Goal: Transaction & Acquisition: Purchase product/service

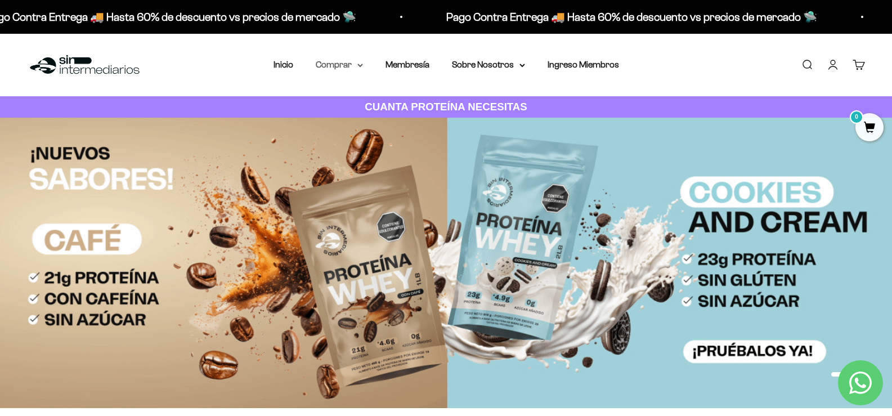
click at [352, 67] on summary "Comprar" at bounding box center [339, 64] width 47 height 15
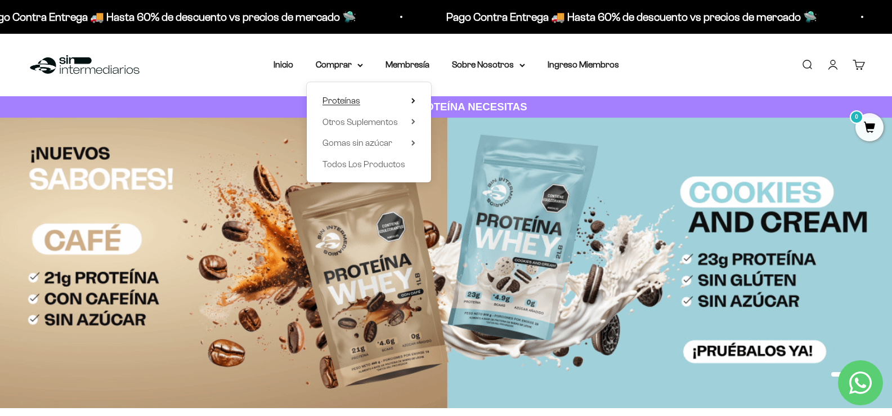
click at [352, 98] on span "Proteínas" at bounding box center [341, 101] width 38 height 10
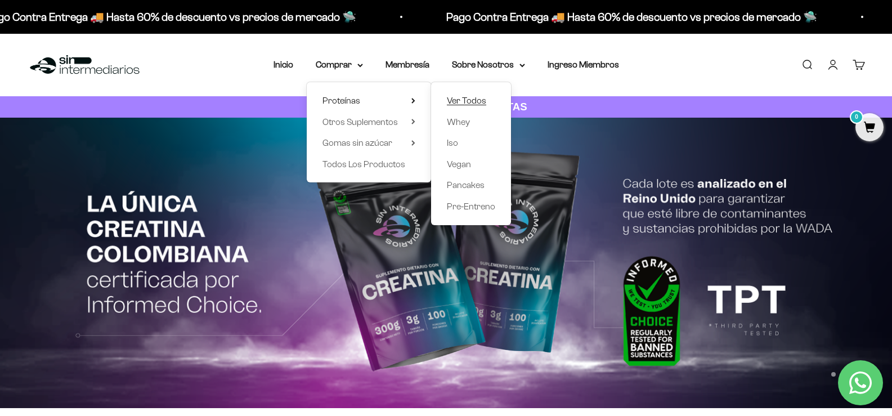
click at [460, 100] on span "Ver Todos" at bounding box center [466, 101] width 39 height 10
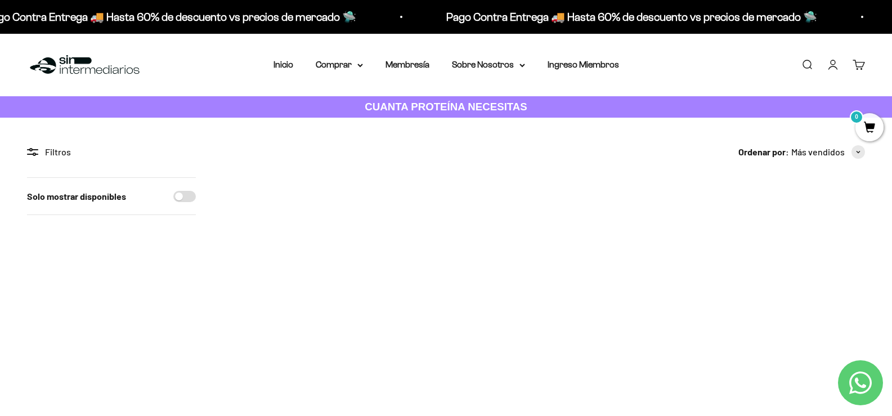
drag, startPoint x: 337, startPoint y: 66, endPoint x: 335, endPoint y: 78, distance: 11.9
click at [337, 66] on summary "Comprar" at bounding box center [339, 64] width 47 height 15
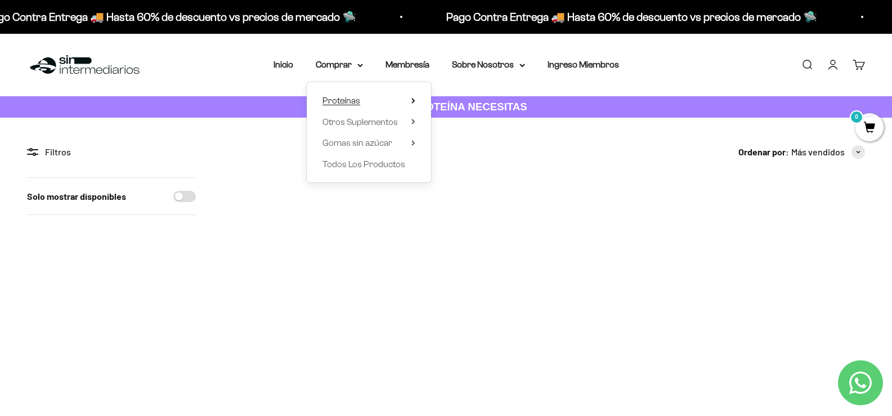
click at [395, 98] on summary "Proteínas" at bounding box center [368, 100] width 93 height 15
drag, startPoint x: 467, startPoint y: 122, endPoint x: 509, endPoint y: 150, distance: 50.7
click at [466, 122] on span "Whey" at bounding box center [458, 122] width 23 height 10
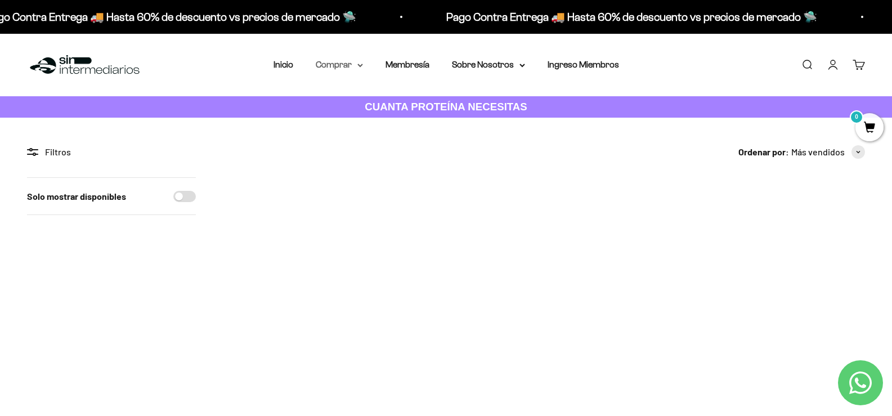
click at [362, 65] on icon at bounding box center [360, 65] width 5 height 2
click at [422, 223] on img at bounding box center [413, 236] width 118 height 118
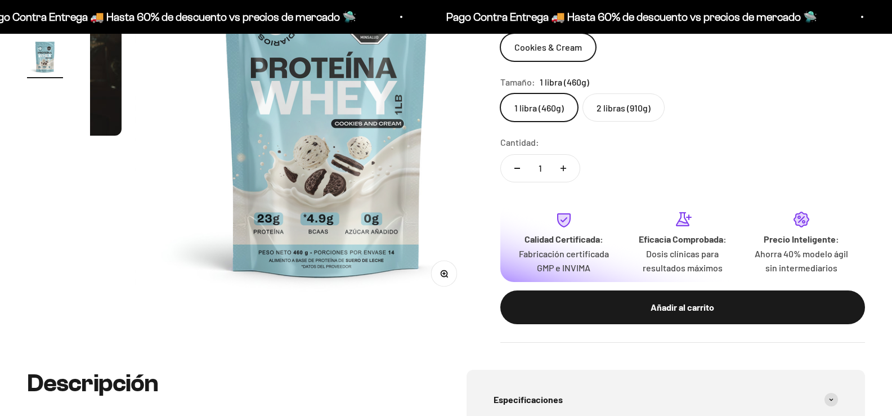
scroll to position [169, 0]
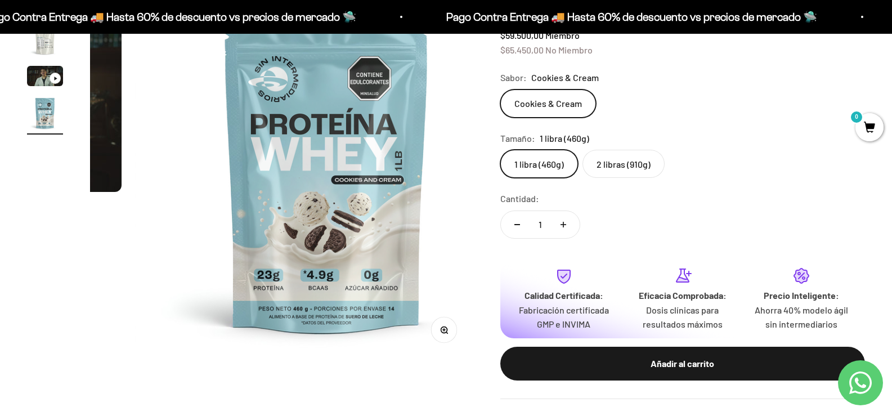
click at [626, 171] on label "2 libras (910g)" at bounding box center [624, 164] width 82 height 28
click at [500, 150] on input "2 libras (910g)" at bounding box center [500, 149] width 1 height 1
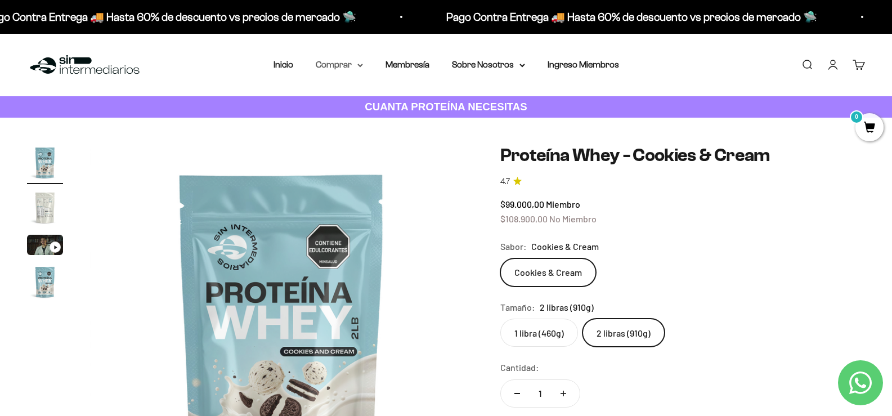
click at [355, 69] on summary "Comprar" at bounding box center [339, 64] width 47 height 15
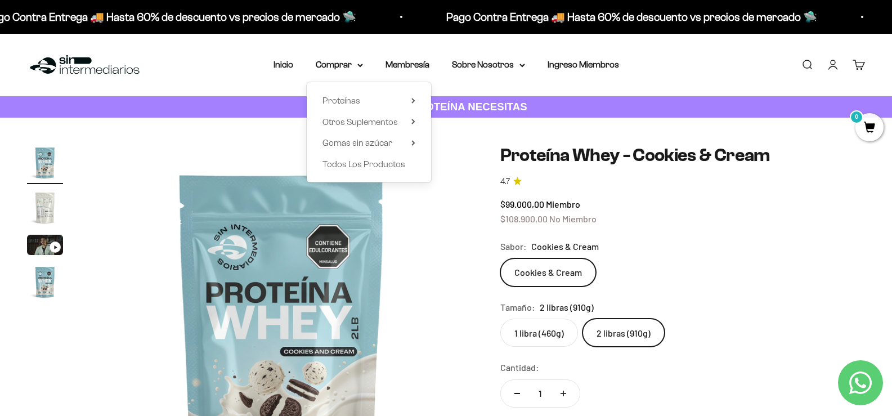
click at [416, 100] on div "Proteínas Ver Todos Whey Iso Vegan" at bounding box center [369, 132] width 124 height 100
click at [413, 100] on icon at bounding box center [413, 100] width 2 height 5
click at [467, 98] on span "Ver Todos" at bounding box center [466, 101] width 39 height 10
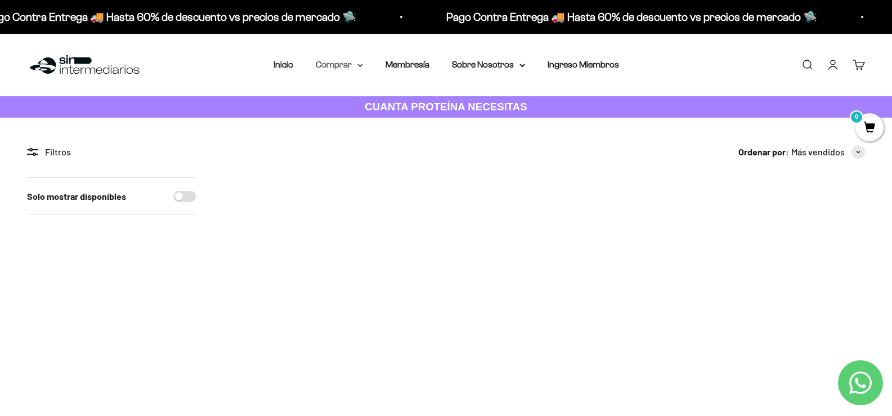
click at [360, 68] on summary "Comprar" at bounding box center [339, 64] width 47 height 15
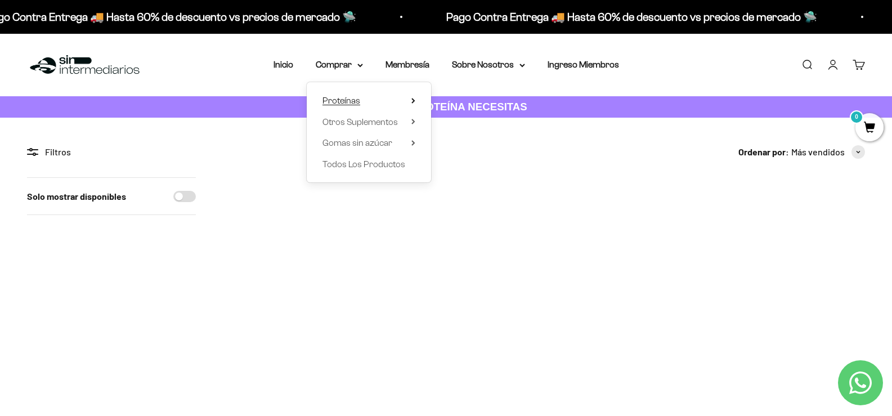
click at [411, 98] on summary "Proteínas" at bounding box center [368, 100] width 93 height 15
click at [465, 102] on span "Ver Todos" at bounding box center [466, 101] width 39 height 10
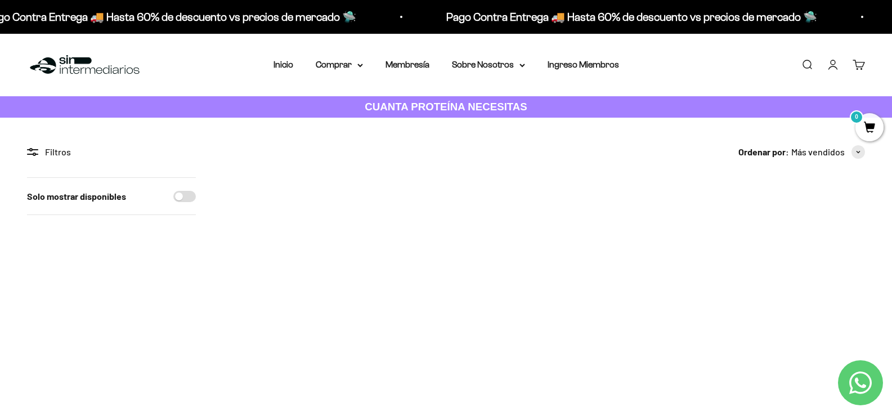
click at [809, 61] on link "Buscar" at bounding box center [807, 65] width 12 height 12
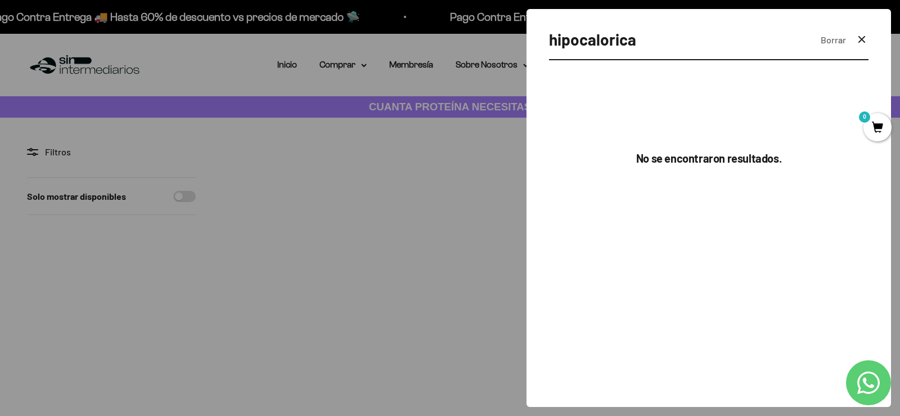
type input "hipocalorica"
click at [859, 40] on icon "button" at bounding box center [862, 40] width 14 height 14
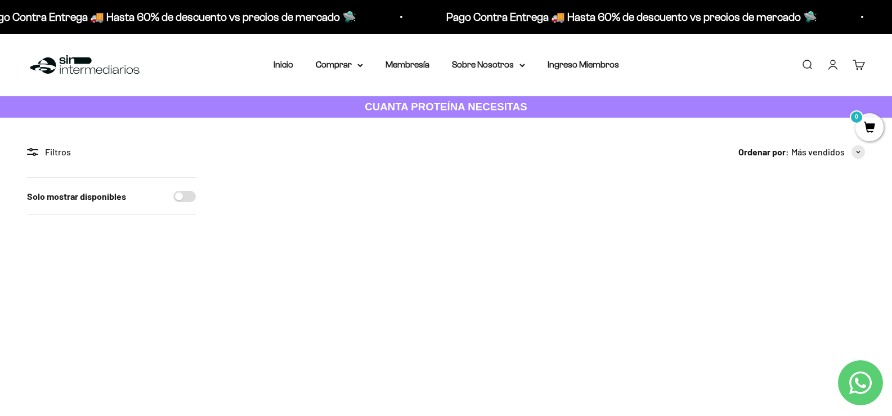
click at [679, 243] on img at bounding box center [675, 236] width 118 height 118
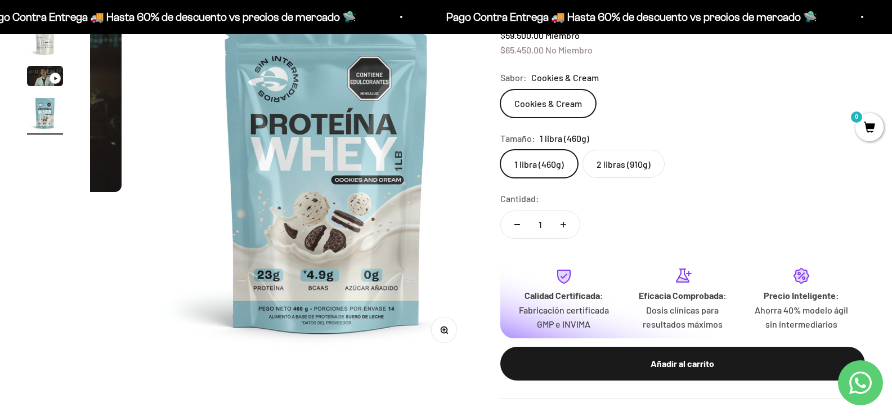
scroll to position [113, 0]
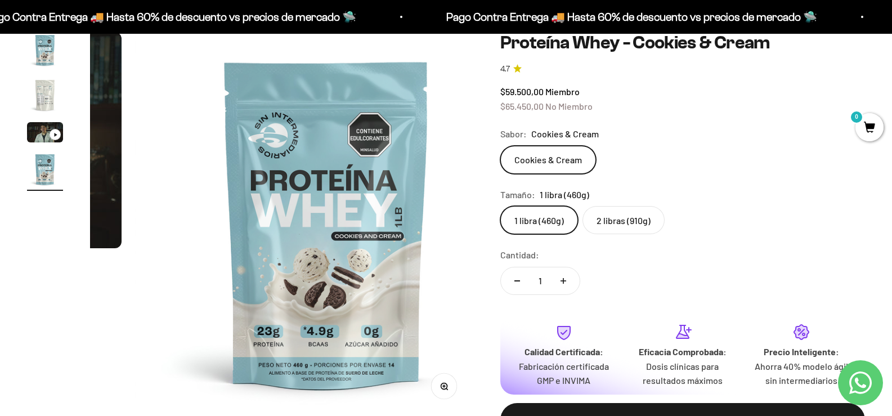
click at [48, 96] on img "Ir al artículo 2" at bounding box center [45, 95] width 36 height 36
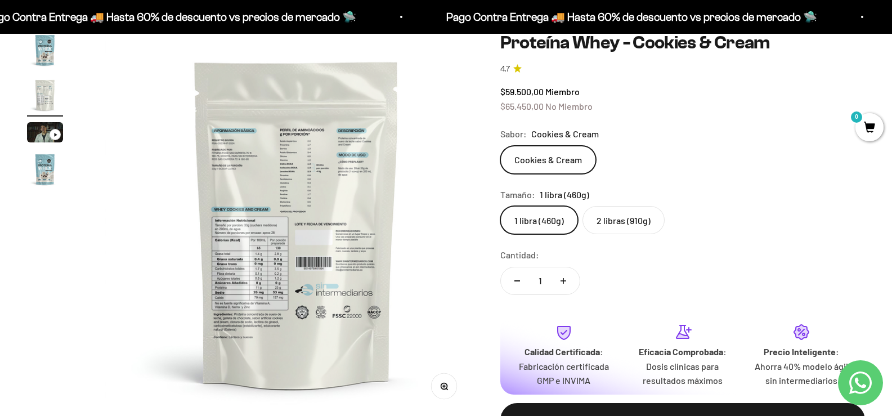
click at [307, 179] on img at bounding box center [296, 223] width 383 height 383
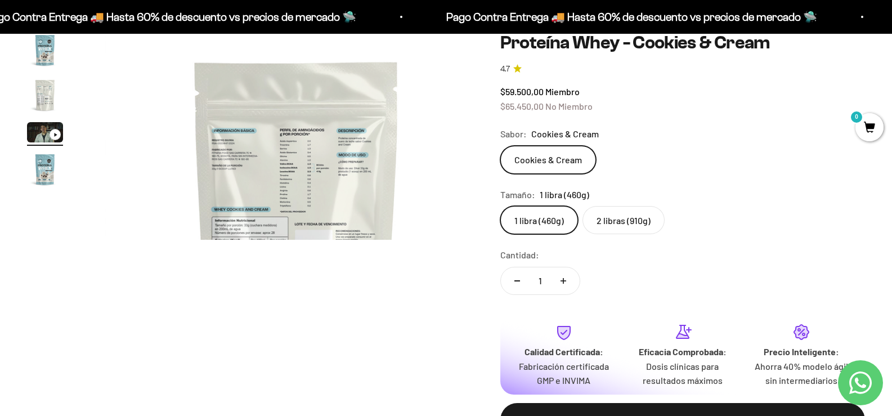
scroll to position [0, 763]
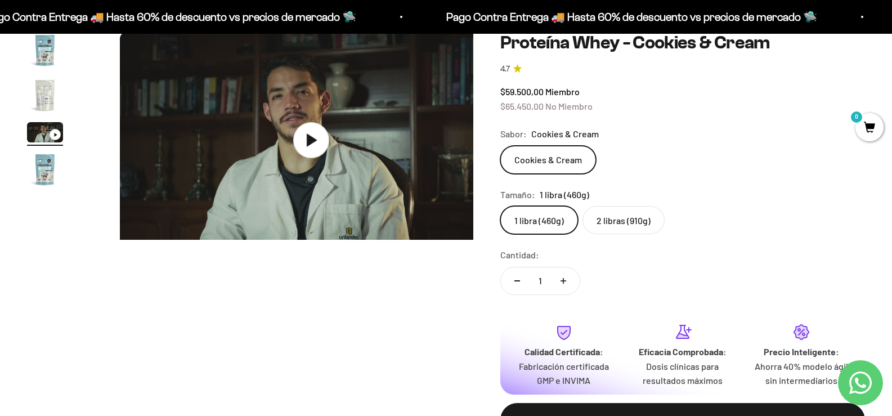
click at [47, 60] on img "Ir al artículo 1" at bounding box center [45, 50] width 36 height 36
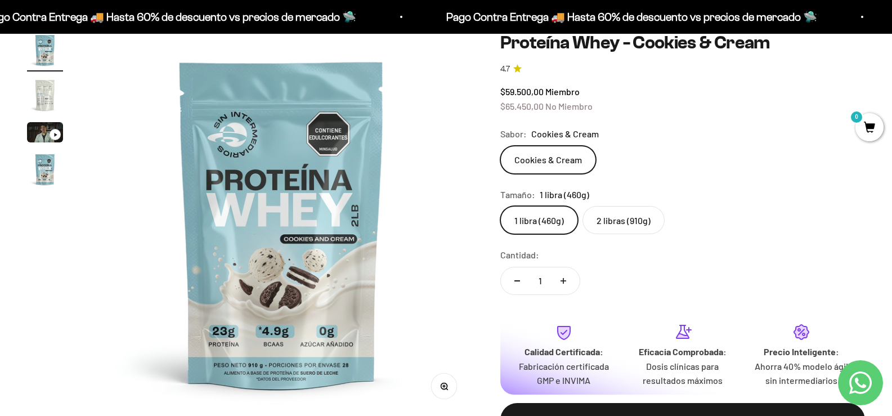
click at [41, 105] on img "Ir al artículo 2" at bounding box center [45, 95] width 36 height 36
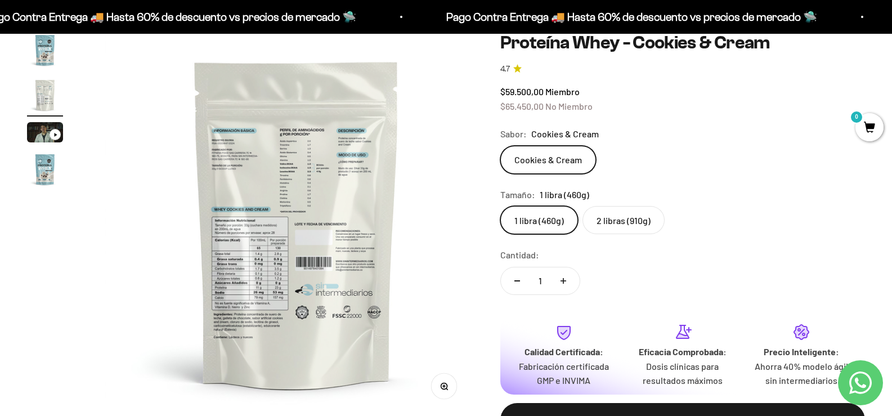
click at [266, 256] on img at bounding box center [296, 223] width 383 height 383
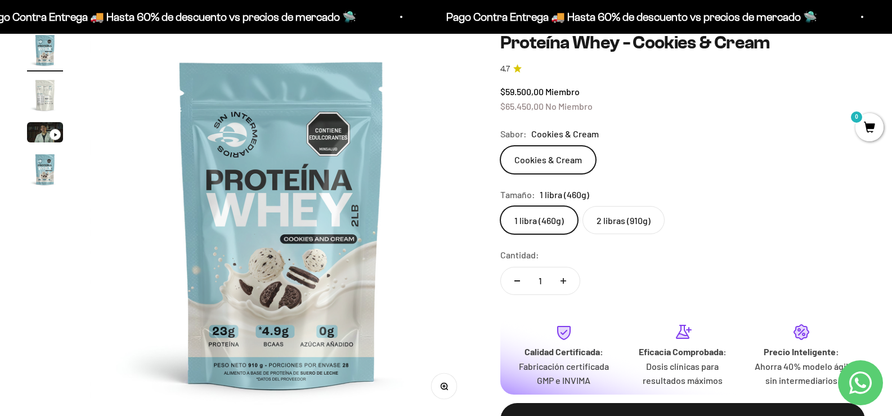
click at [257, 251] on img at bounding box center [281, 223] width 383 height 383
click at [34, 96] on img "Ir al artículo 2" at bounding box center [45, 95] width 36 height 36
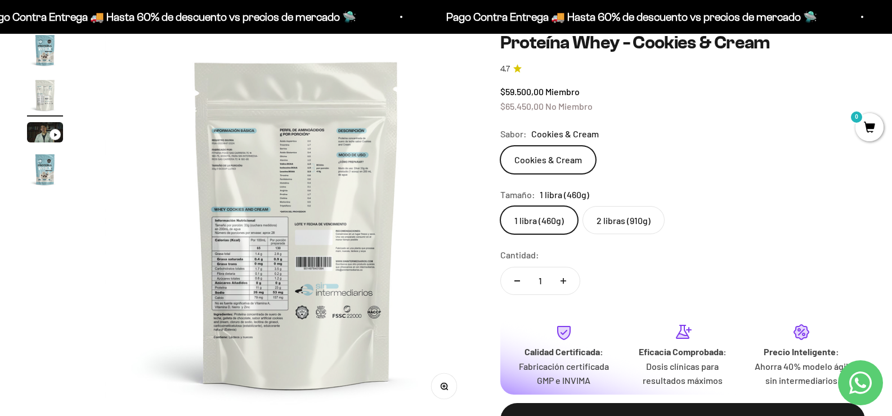
click at [435, 138] on img at bounding box center [296, 223] width 383 height 383
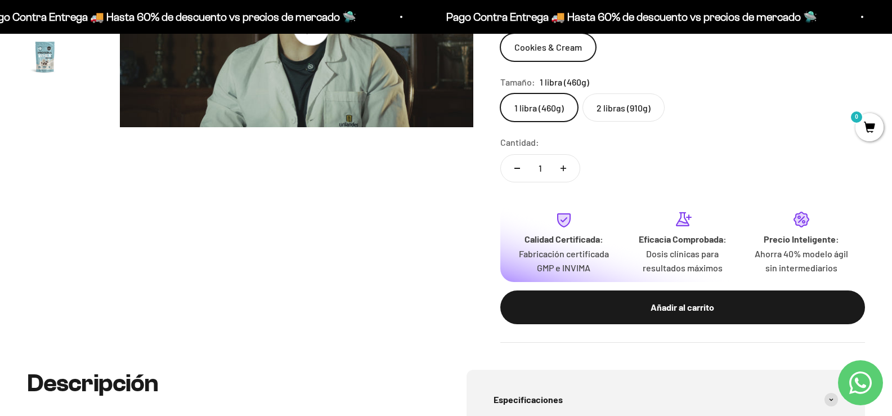
scroll to position [450, 0]
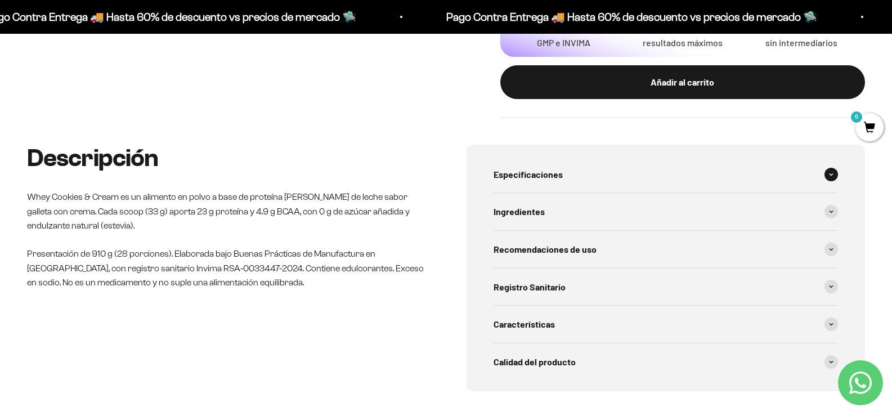
click at [833, 181] on span at bounding box center [832, 175] width 14 height 14
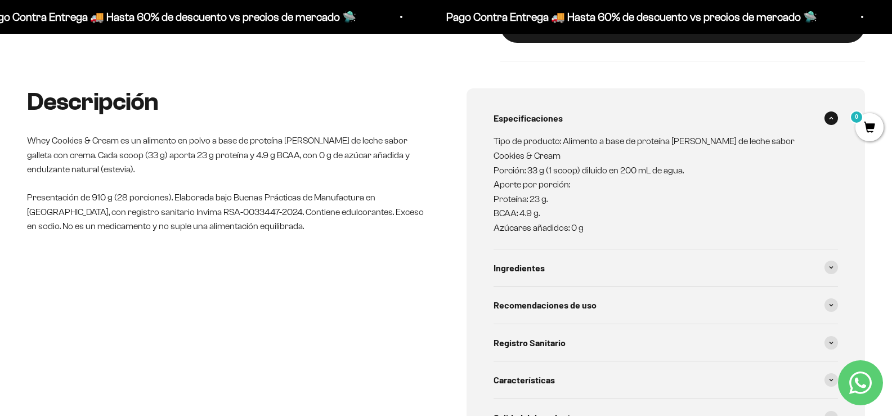
scroll to position [619, 0]
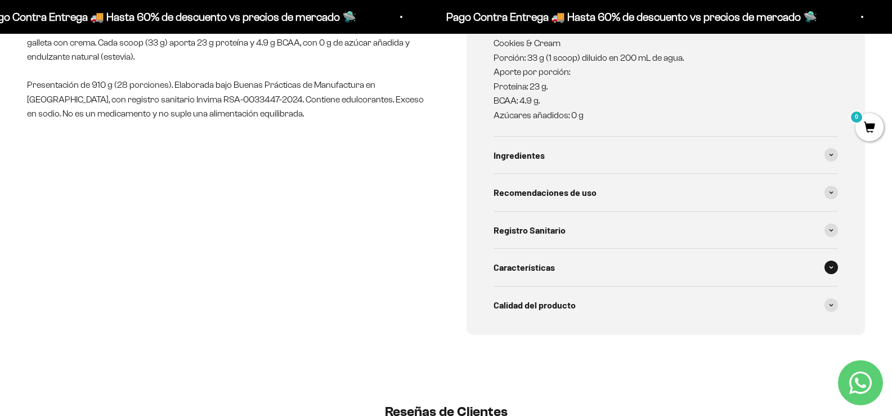
click at [827, 274] on span at bounding box center [832, 268] width 14 height 14
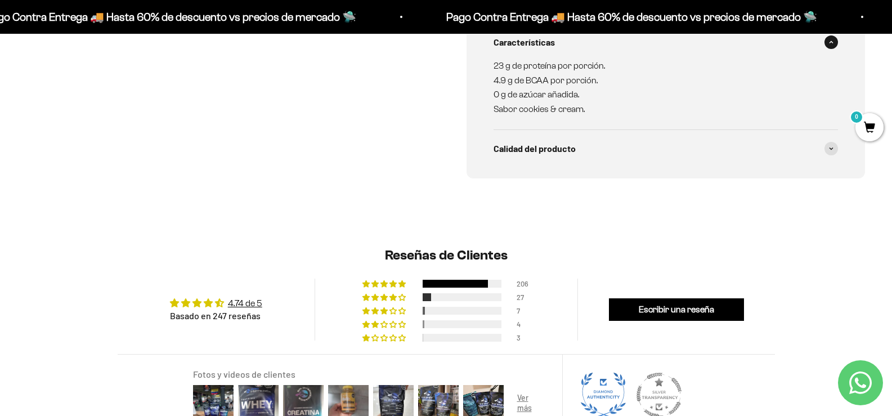
scroll to position [900, 0]
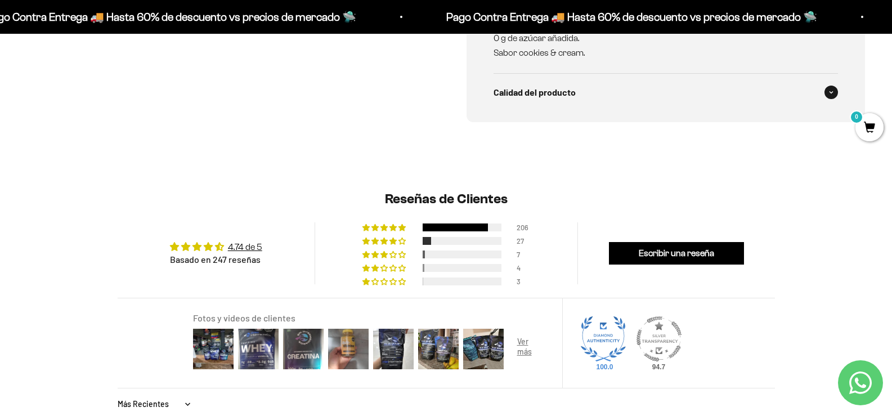
click at [836, 99] on span at bounding box center [832, 93] width 14 height 14
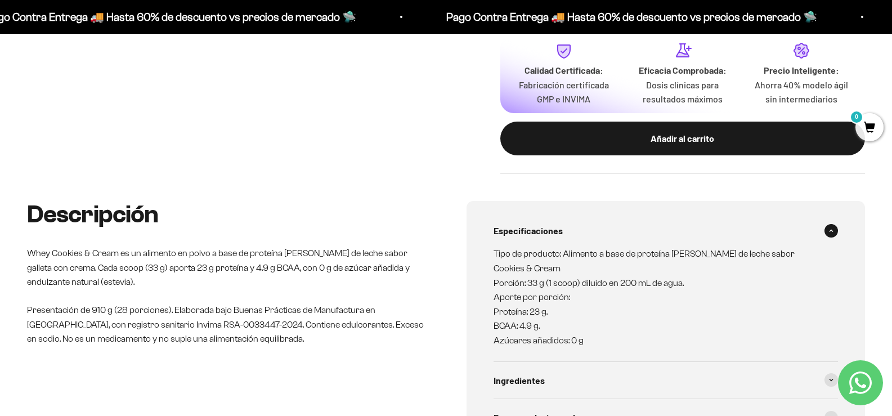
scroll to position [281, 0]
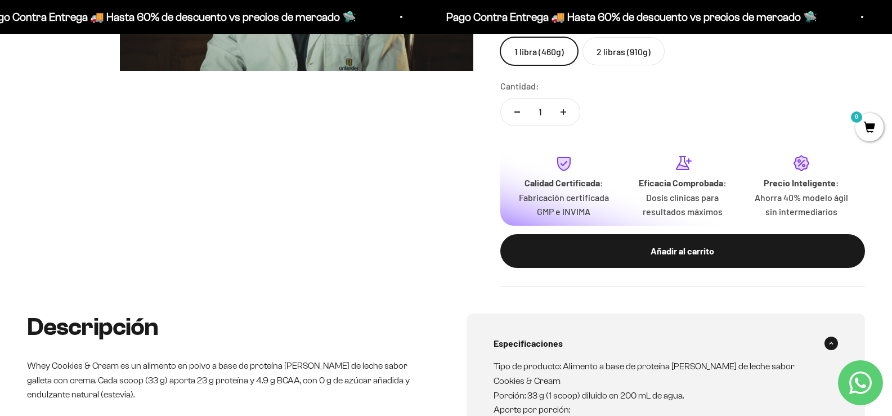
click at [863, 385] on icon "Contact us on WhatsApp" at bounding box center [860, 382] width 23 height 23
click at [864, 380] on icon "Contact us on WhatsApp" at bounding box center [860, 382] width 23 height 23
